Goal: Register for event/course

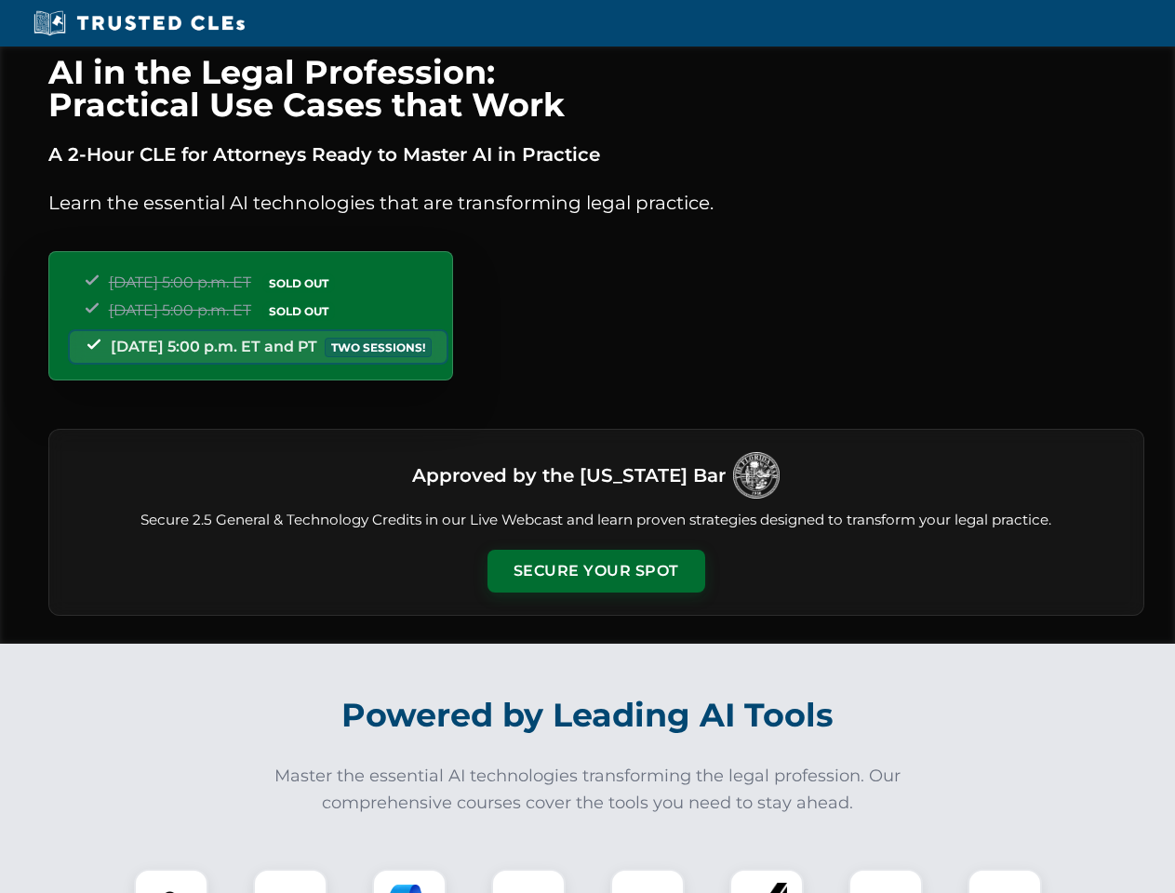
click at [595, 571] on button "Secure Your Spot" at bounding box center [596, 571] width 218 height 43
click at [171, 881] on img at bounding box center [171, 906] width 54 height 54
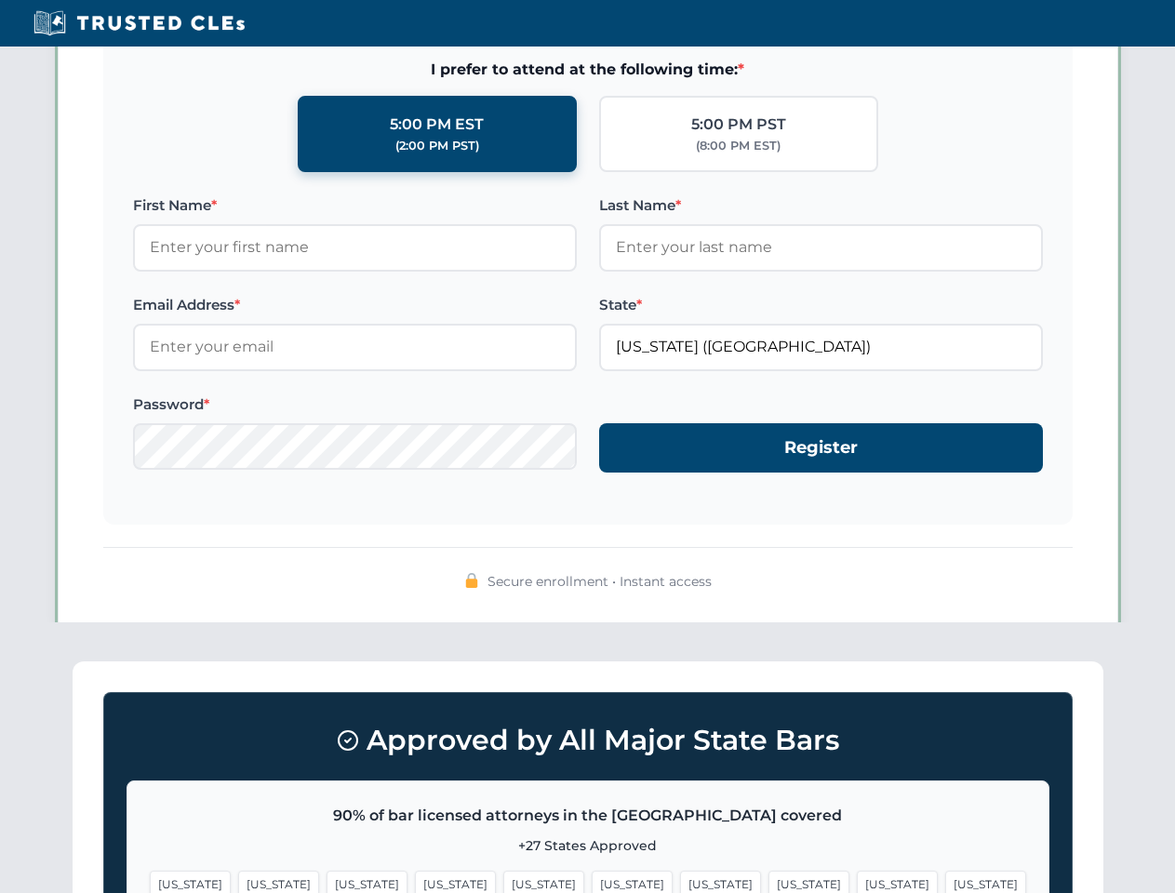
click at [857, 881] on span "[US_STATE]" at bounding box center [897, 883] width 81 height 27
